Goal: Find specific page/section: Find specific page/section

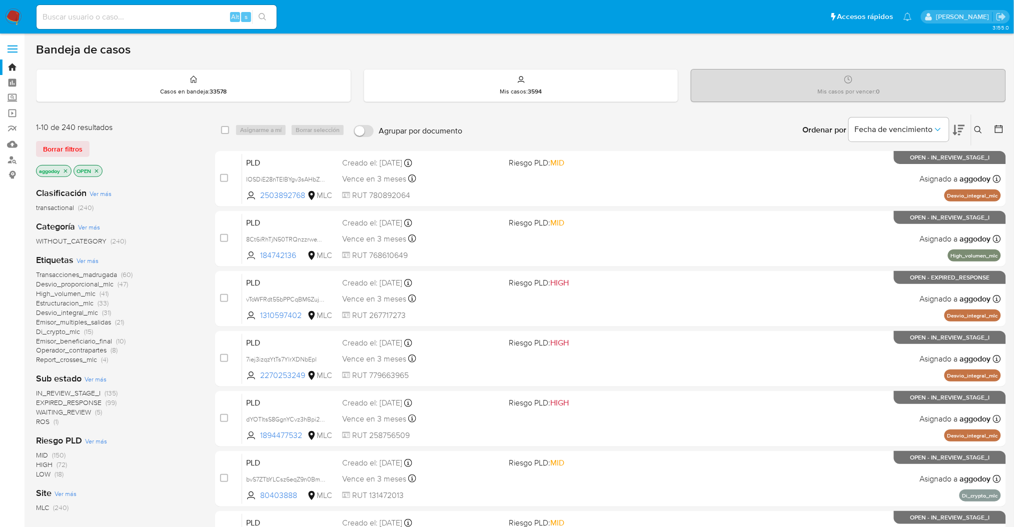
click at [983, 132] on button at bounding box center [979, 130] width 17 height 12
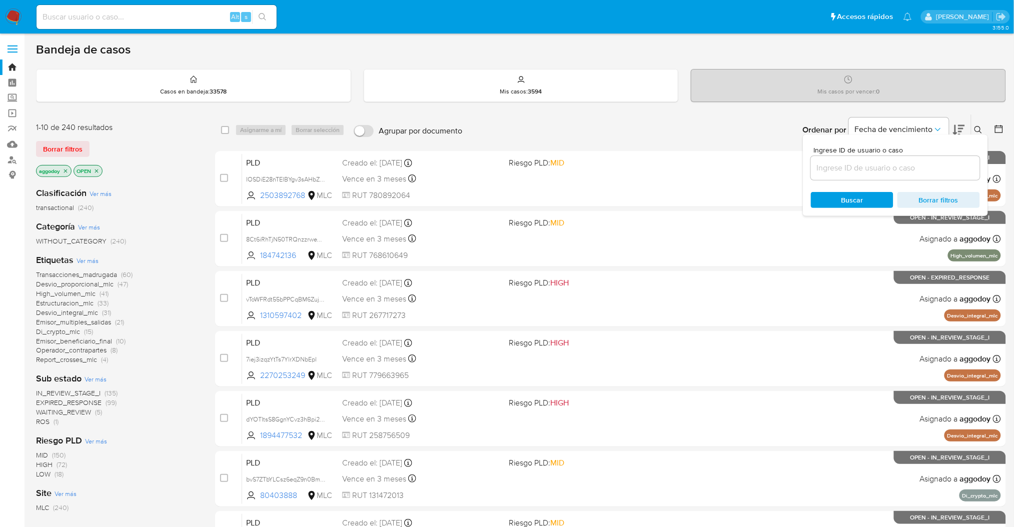
click at [943, 167] on input at bounding box center [895, 168] width 169 height 13
type input "175890009"
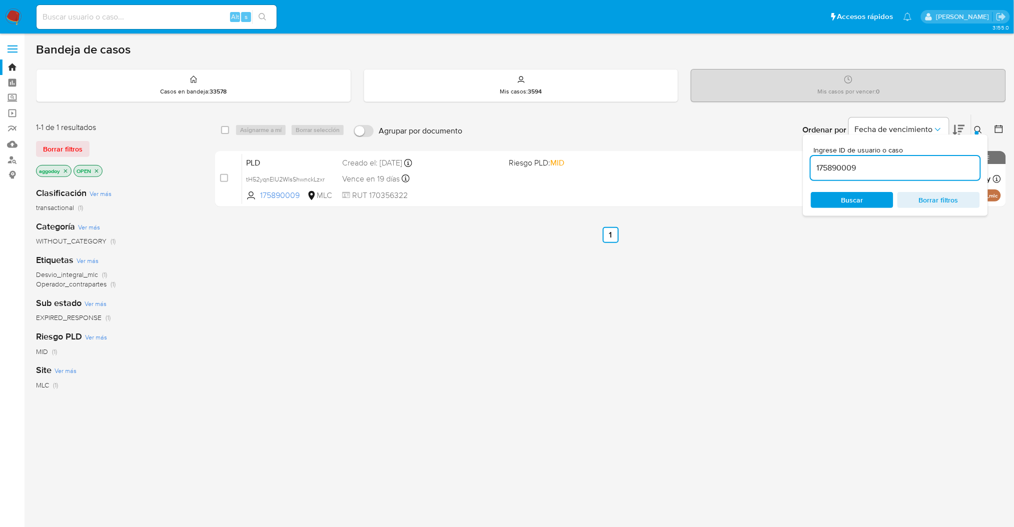
click at [516, 292] on div "select-all-cases-checkbox Asignarme a mí Borrar selección Agrupar por documento…" at bounding box center [610, 340] width 791 height 453
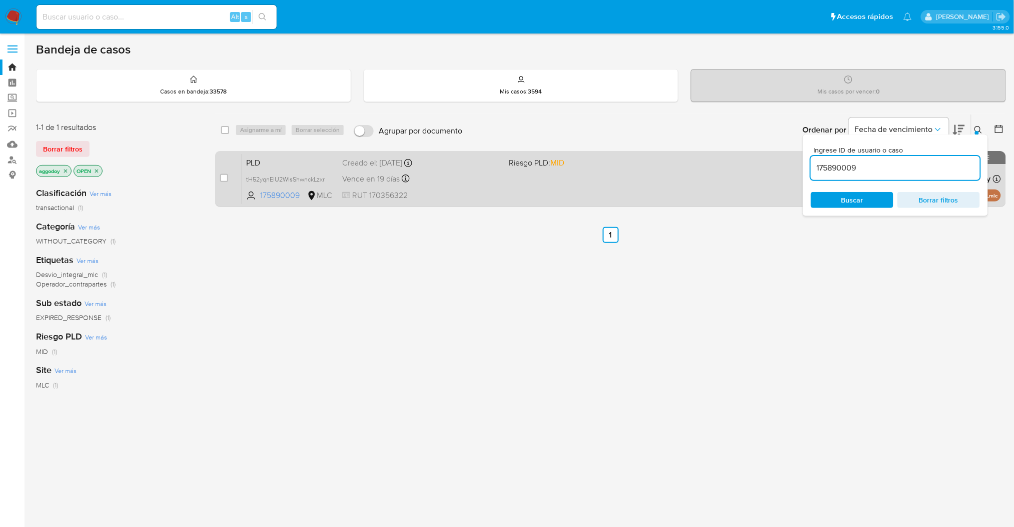
click at [636, 163] on span "Riesgo PLD: MID" at bounding box center [588, 162] width 159 height 13
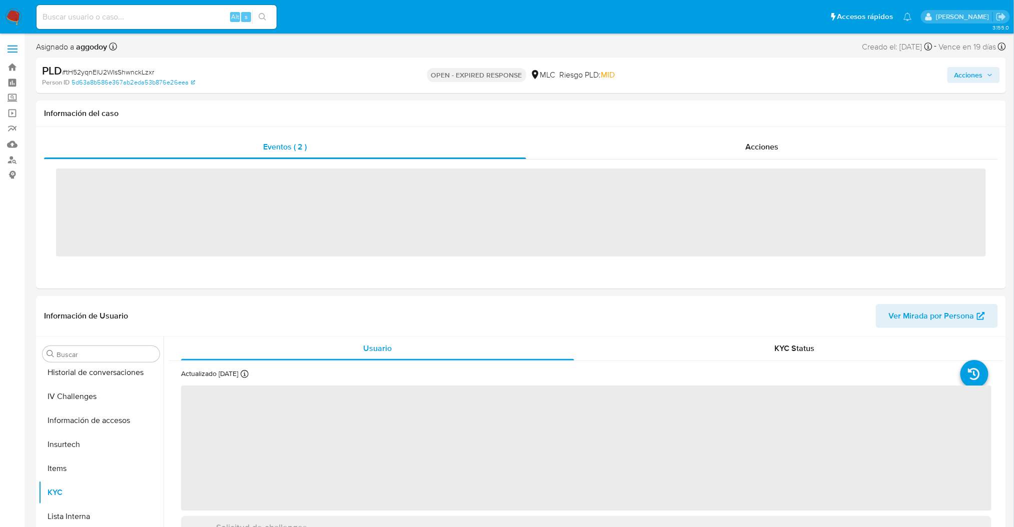
scroll to position [422, 0]
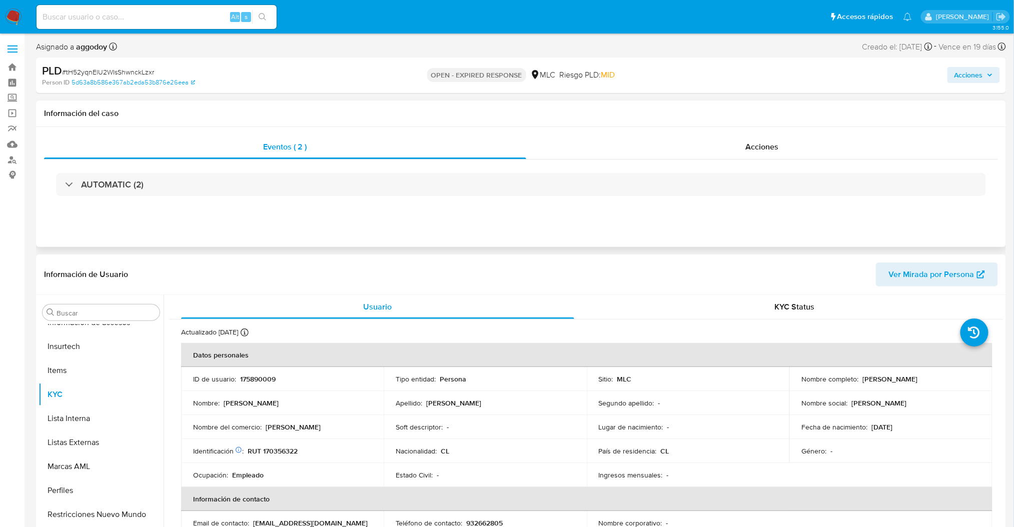
select select "10"
click at [270, 383] on p "175890009" at bounding box center [258, 379] width 36 height 9
copy p "175890009"
